Goal: Task Accomplishment & Management: Use online tool/utility

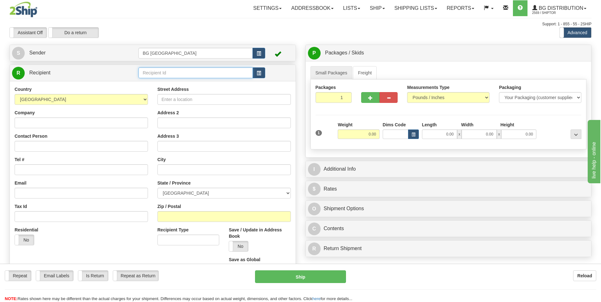
click at [174, 72] on input "text" at bounding box center [195, 72] width 114 height 11
click at [163, 81] on div "60792" at bounding box center [194, 82] width 108 height 7
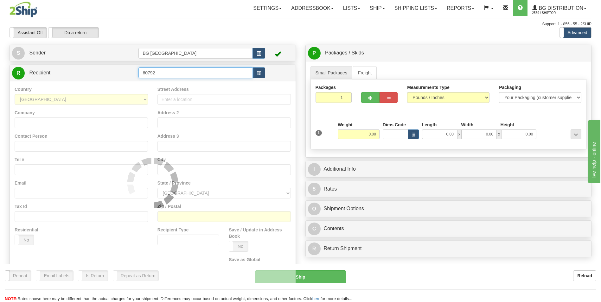
type input "60792"
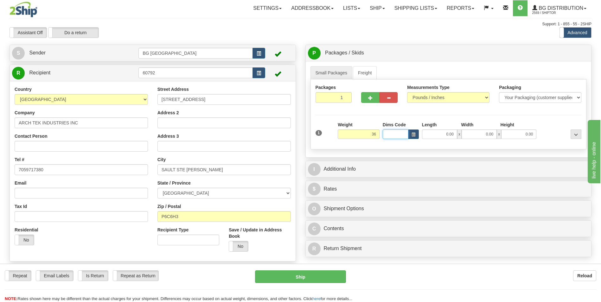
type input "36.00"
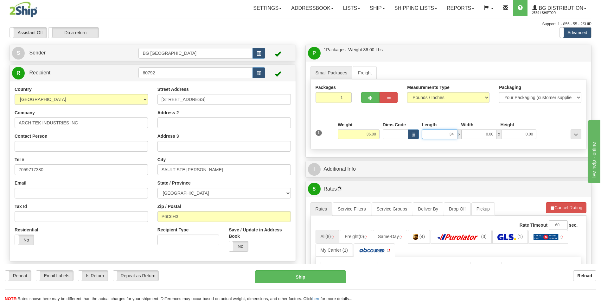
type input "34.00"
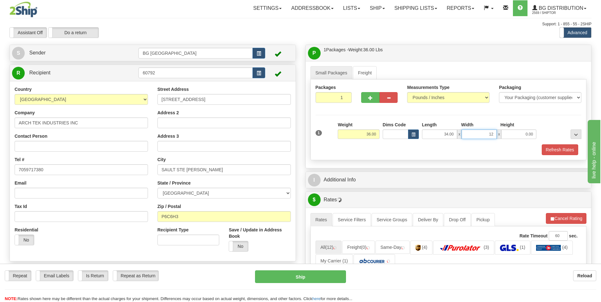
type input "12.00"
type input "9.00"
click at [368, 98] on span "button" at bounding box center [370, 98] width 4 height 4
type input "2"
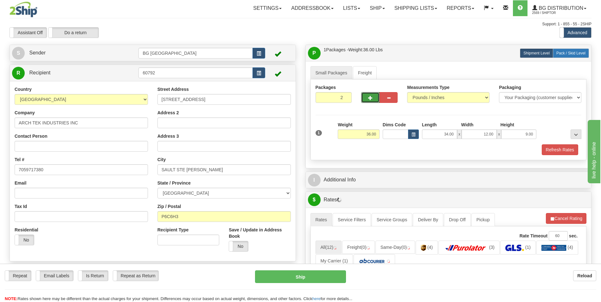
click at [574, 50] on label "Pack / Skid Level Pack.." at bounding box center [571, 53] width 36 height 10
radio input "true"
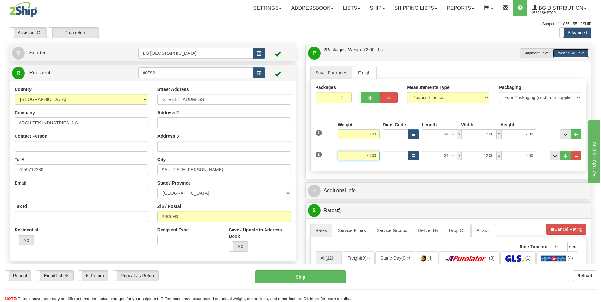
click at [366, 155] on input "36.00" at bounding box center [359, 156] width 42 height 10
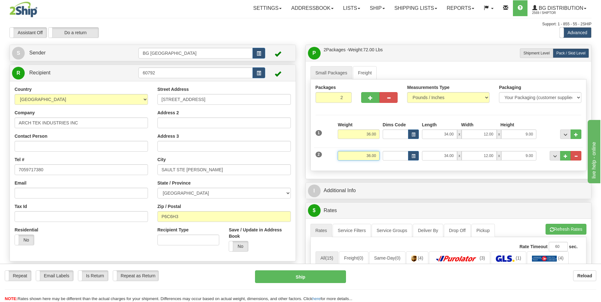
click at [366, 155] on input "36.00" at bounding box center [359, 156] width 42 height 10
type input "45.00"
type input "94.00"
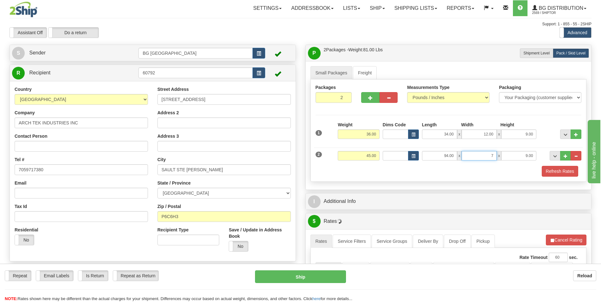
type input "7.00"
type input "4.00"
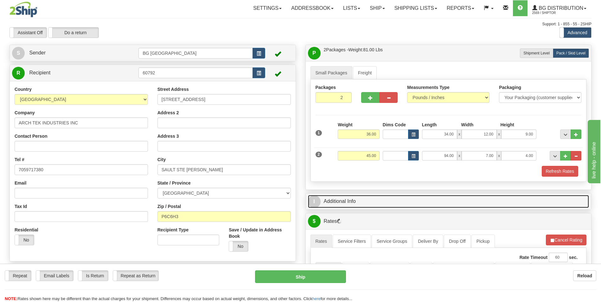
click at [347, 203] on link "I Additional Info" at bounding box center [448, 201] width 281 height 13
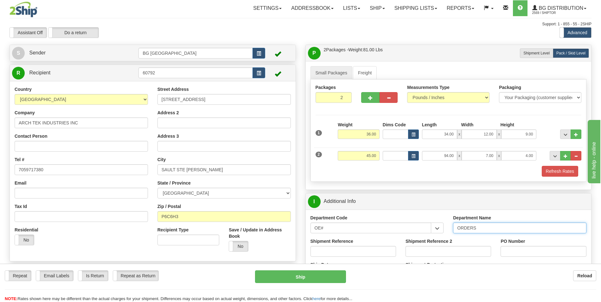
click at [488, 226] on input "ORDERS" at bounding box center [519, 228] width 133 height 11
type input "70183351-00"
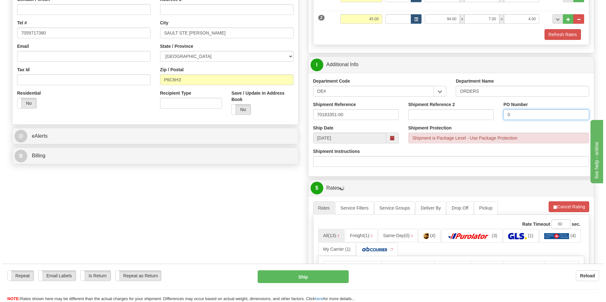
scroll to position [190, 0]
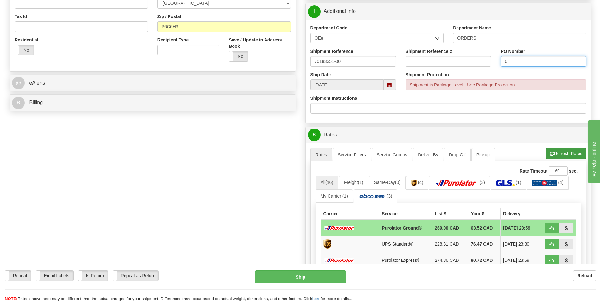
type input "0"
click at [559, 157] on button "Refresh Rates" at bounding box center [566, 153] width 41 height 11
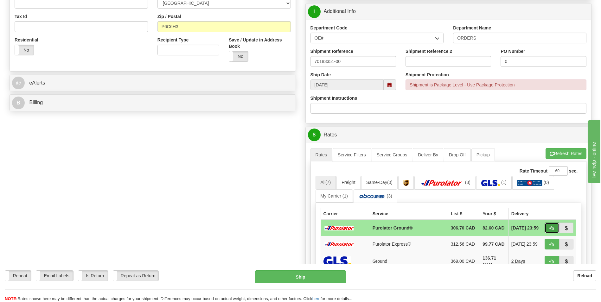
click at [550, 228] on span "button" at bounding box center [552, 229] width 4 height 4
type input "260"
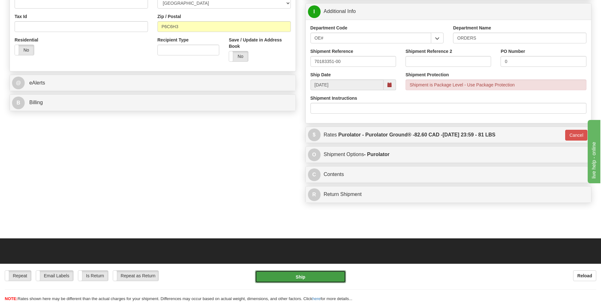
click at [334, 276] on button "Ship" at bounding box center [300, 277] width 91 height 13
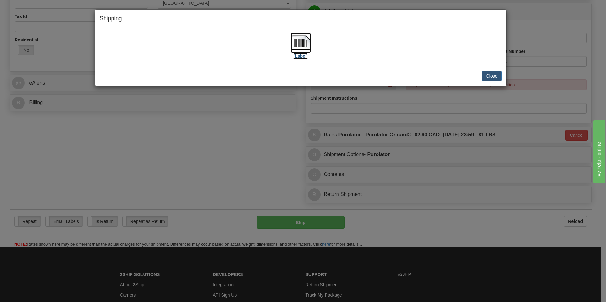
click at [303, 39] on img at bounding box center [300, 43] width 20 height 20
click at [483, 74] on button "Close" at bounding box center [492, 76] width 20 height 11
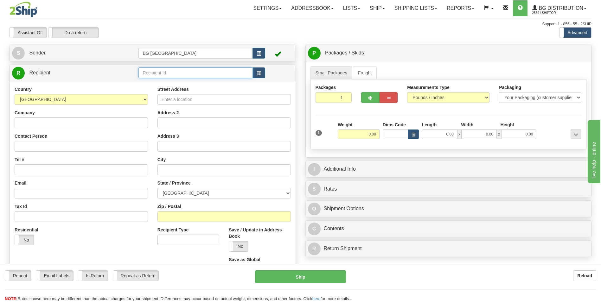
click at [195, 72] on input "text" at bounding box center [195, 72] width 114 height 11
click at [181, 79] on li "60680" at bounding box center [195, 83] width 113 height 8
type input "60680"
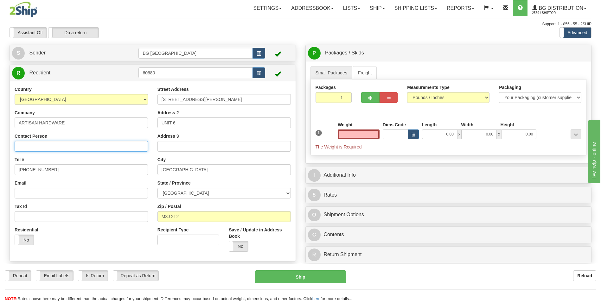
type input "0.00"
click at [63, 148] on input "Contact Person" at bounding box center [81, 146] width 133 height 11
type input "IF CLOSED UPS @ UNIT 40*"
click at [355, 134] on input "0.00" at bounding box center [359, 135] width 42 height 10
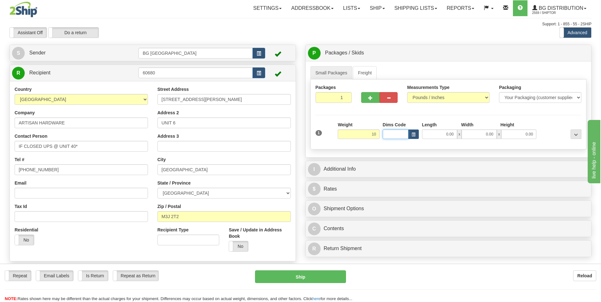
type input "10.00"
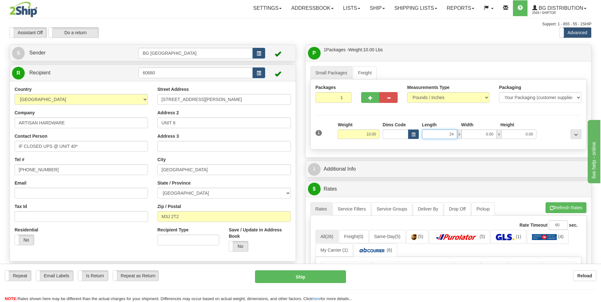
type input "24.00"
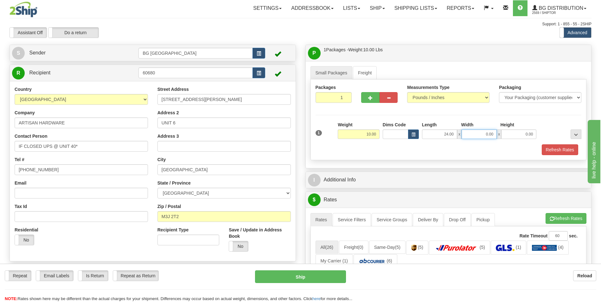
click at [469, 137] on input "0.00" at bounding box center [479, 135] width 35 height 10
type input "9.00"
type input "5.00"
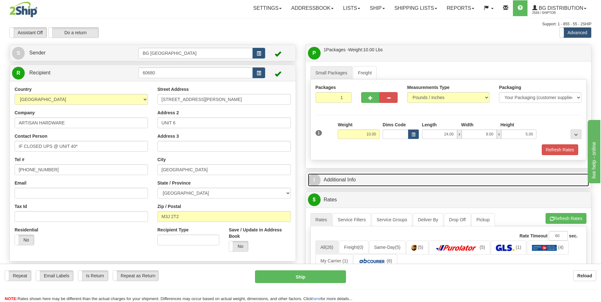
click at [430, 185] on link "I Additional Info" at bounding box center [448, 180] width 281 height 13
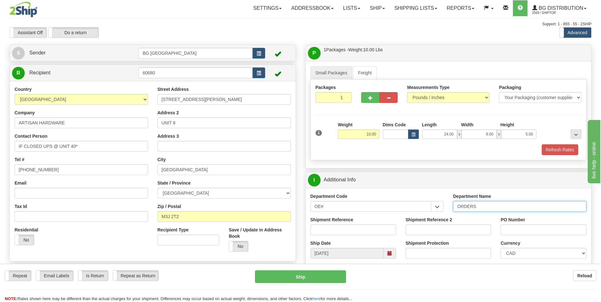
click at [486, 210] on input "ORDERS" at bounding box center [519, 206] width 133 height 11
type input "70181450-00"
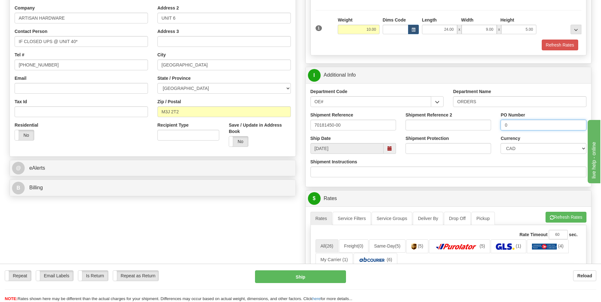
scroll to position [127, 0]
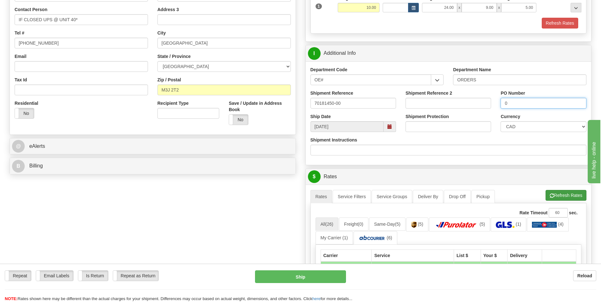
type input "0"
click at [550, 194] on span "button" at bounding box center [552, 196] width 4 height 4
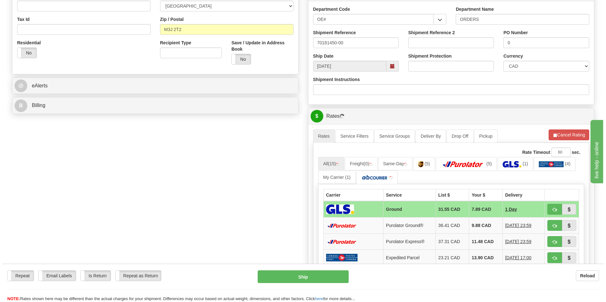
scroll to position [190, 0]
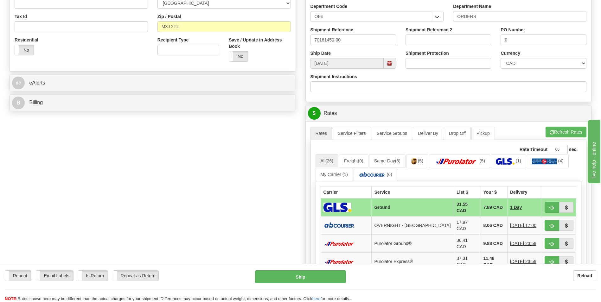
click at [481, 221] on td "8.06 CAD" at bounding box center [494, 226] width 27 height 18
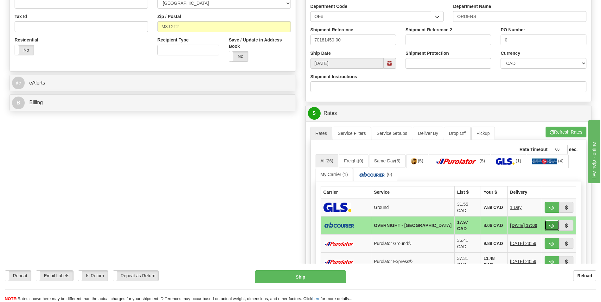
click at [546, 220] on button "button" at bounding box center [552, 225] width 15 height 11
type input "4"
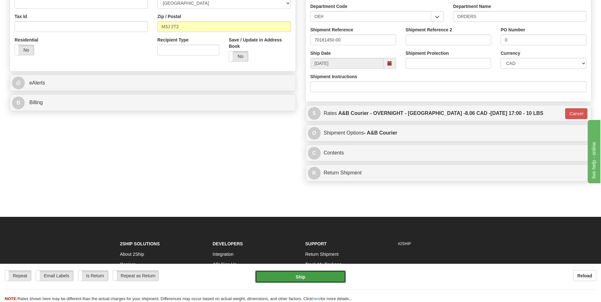
click at [316, 275] on button "Ship" at bounding box center [300, 277] width 91 height 13
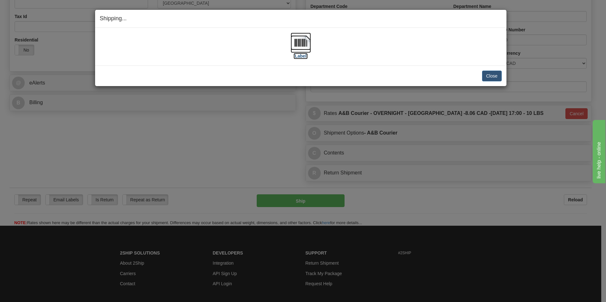
click at [305, 41] on img at bounding box center [300, 43] width 20 height 20
click at [493, 71] on button "Close" at bounding box center [492, 76] width 20 height 11
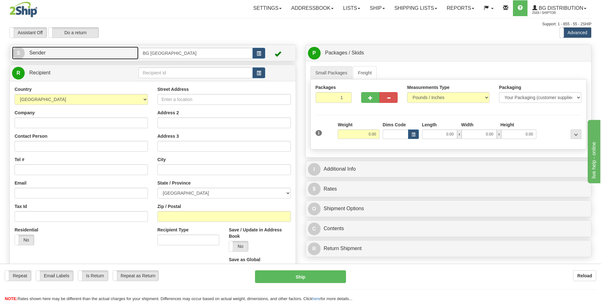
click at [125, 56] on link "S Sender" at bounding box center [75, 53] width 126 height 13
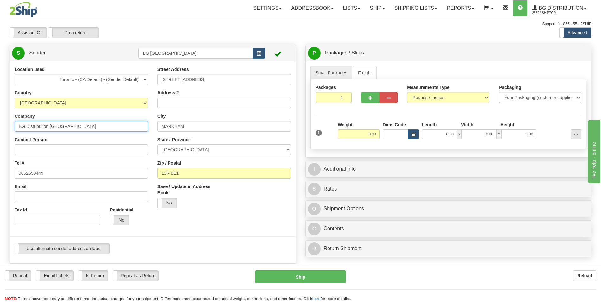
click at [72, 124] on input "BG Distribution Toronto" at bounding box center [81, 126] width 133 height 11
click at [178, 170] on input "L3R 8E1" at bounding box center [223, 173] width 133 height 11
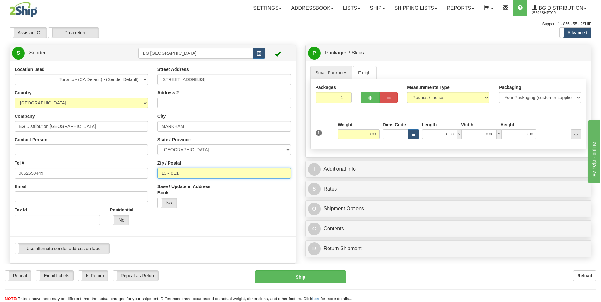
click at [178, 170] on input "L3R 8E1" at bounding box center [223, 173] width 133 height 11
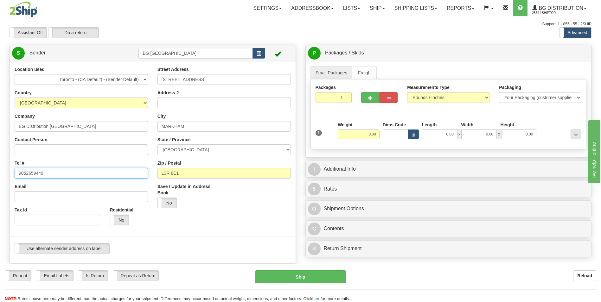
click at [43, 171] on input "9052659449" at bounding box center [81, 173] width 133 height 11
